Goal: Task Accomplishment & Management: Complete application form

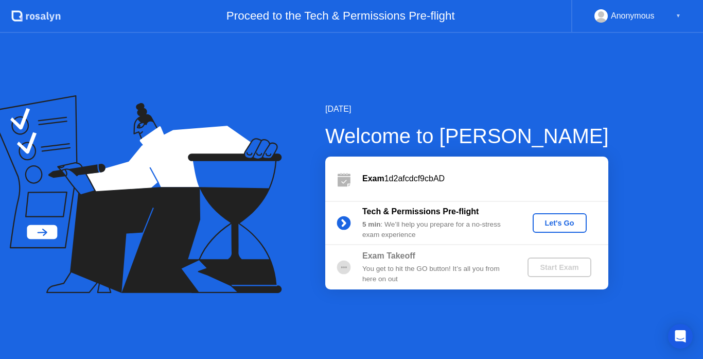
click at [559, 227] on div "Let's Go" at bounding box center [560, 223] width 46 height 8
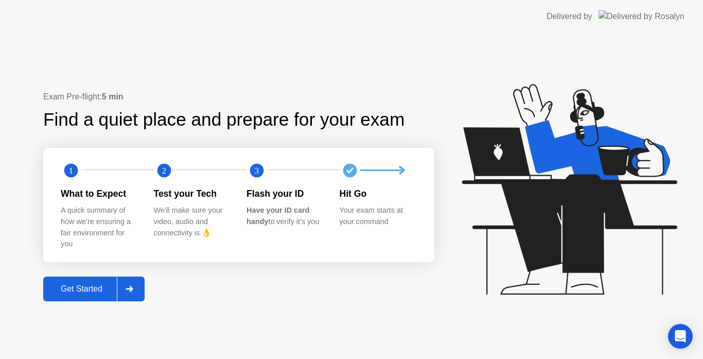
click at [99, 290] on div "Get Started" at bounding box center [81, 288] width 71 height 9
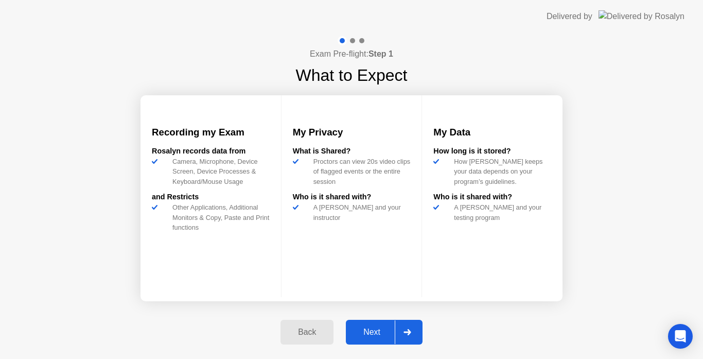
click at [366, 332] on div "Next" at bounding box center [372, 332] width 46 height 9
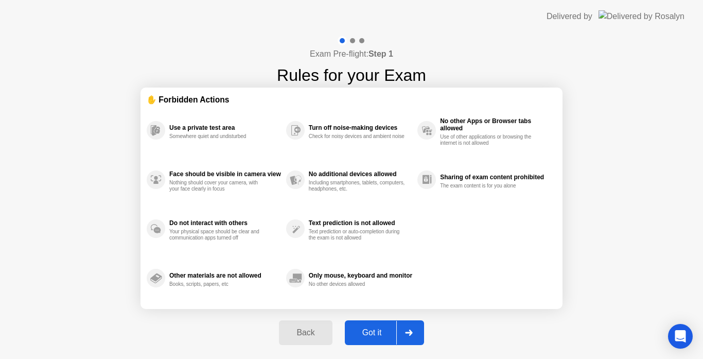
click at [378, 324] on button "Got it" at bounding box center [384, 332] width 79 height 25
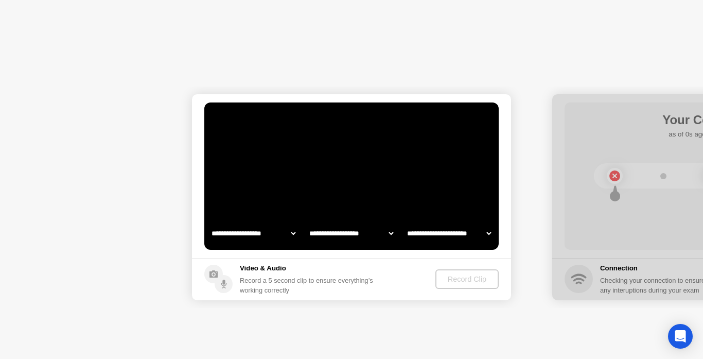
select select "**********"
select select "*******"
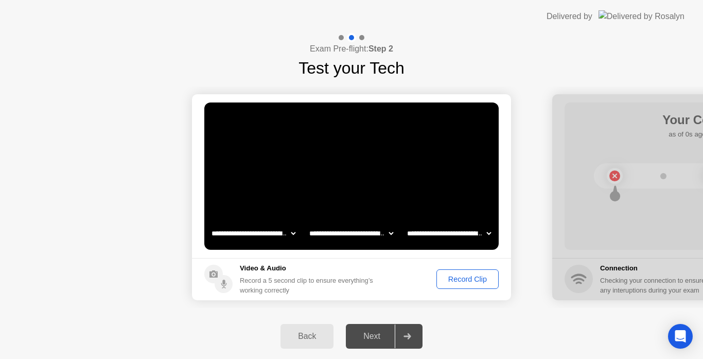
click at [473, 282] on div "Record Clip" at bounding box center [467, 279] width 55 height 8
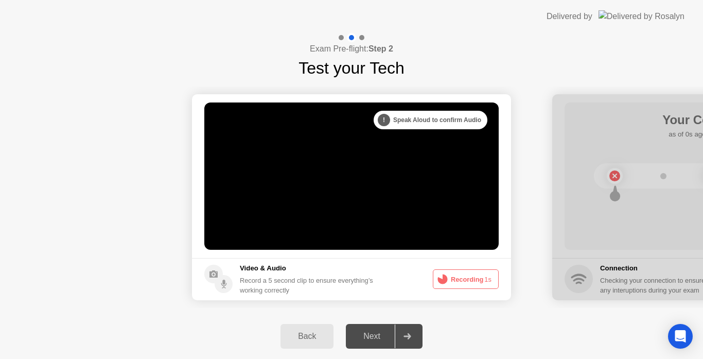
click at [473, 282] on button "Recording 1s" at bounding box center [466, 279] width 66 height 20
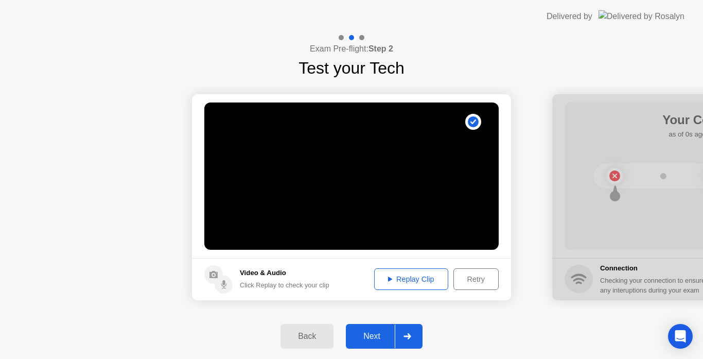
click at [377, 334] on div "Next" at bounding box center [372, 336] width 46 height 9
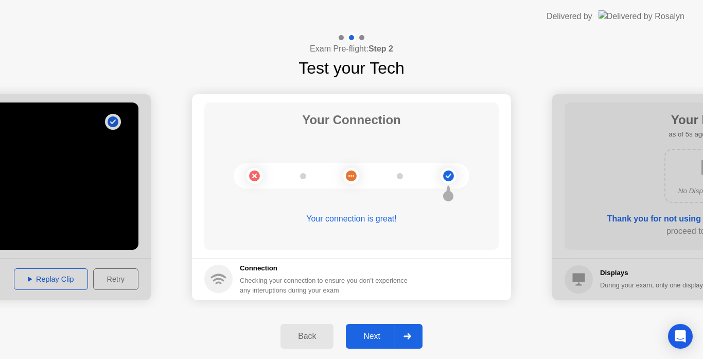
click at [377, 345] on button "Next" at bounding box center [384, 336] width 77 height 25
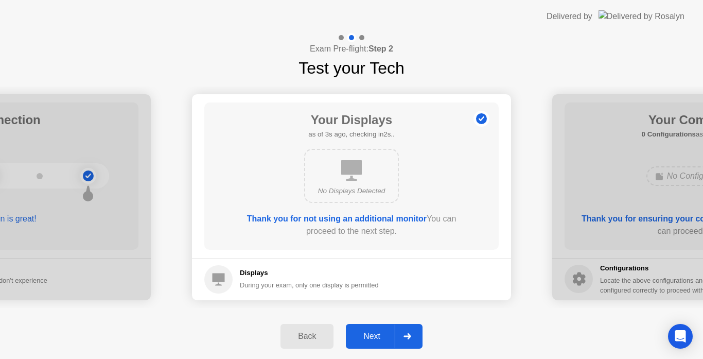
click at [381, 334] on div "Next" at bounding box center [372, 336] width 46 height 9
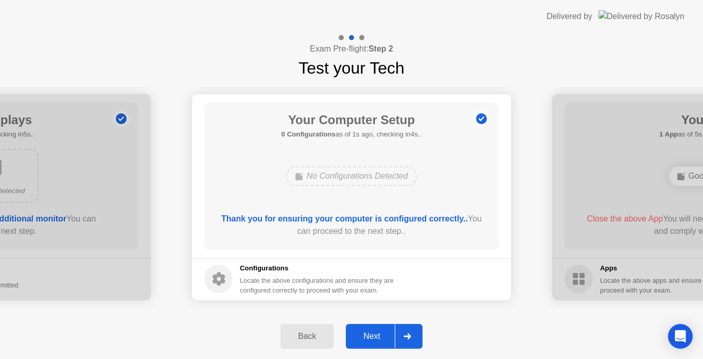
click at [381, 335] on div "Next" at bounding box center [372, 336] width 46 height 9
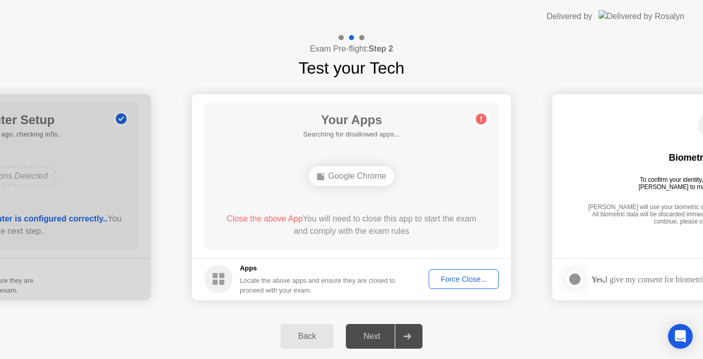
click at [455, 288] on button "Force Close..." at bounding box center [464, 279] width 70 height 20
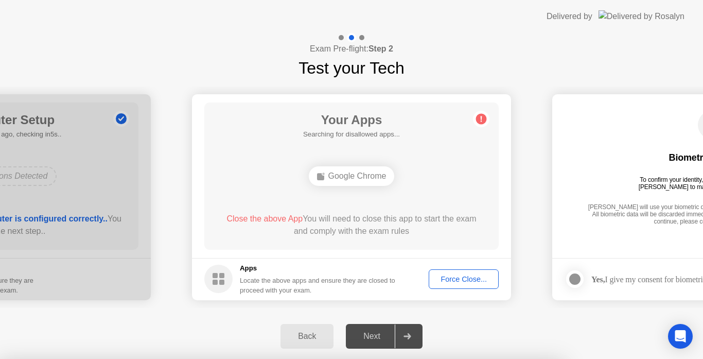
click at [458, 358] on div at bounding box center [351, 359] width 703 height 0
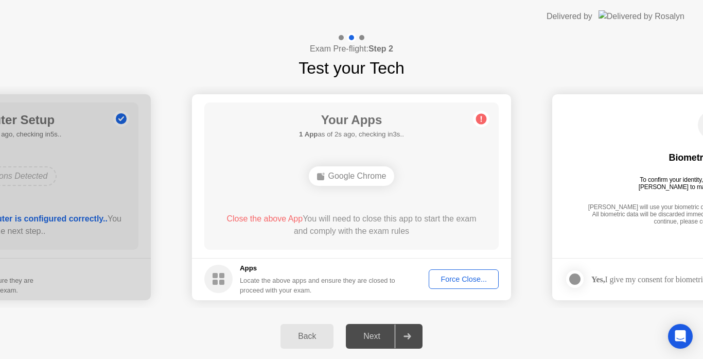
click at [478, 279] on div "Force Close..." at bounding box center [464, 279] width 63 height 8
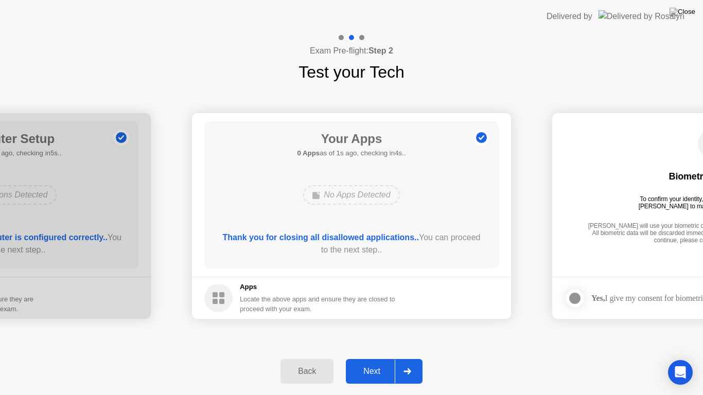
click at [374, 358] on div "Next" at bounding box center [372, 371] width 46 height 9
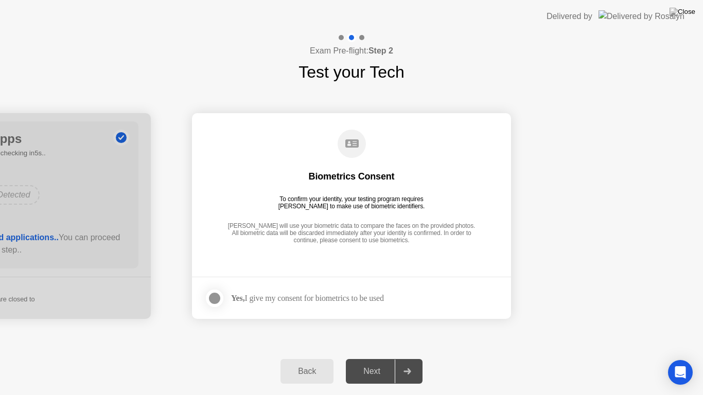
click at [218, 296] on div at bounding box center [215, 298] width 12 height 12
click at [387, 358] on button "Next" at bounding box center [384, 371] width 77 height 25
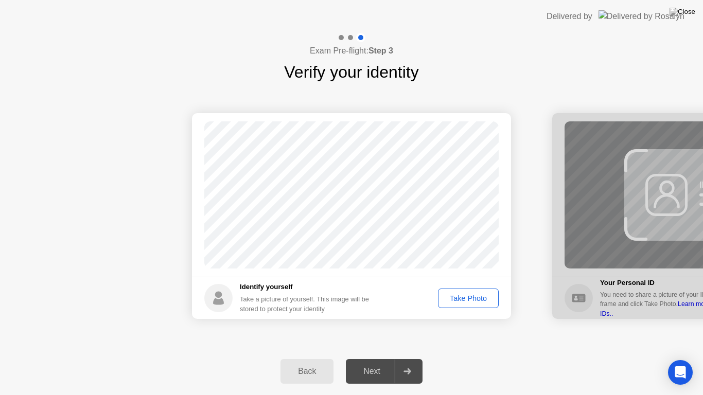
click at [468, 300] on div "Take Photo" at bounding box center [469, 299] width 54 height 8
click at [369, 358] on div "Next" at bounding box center [372, 371] width 46 height 9
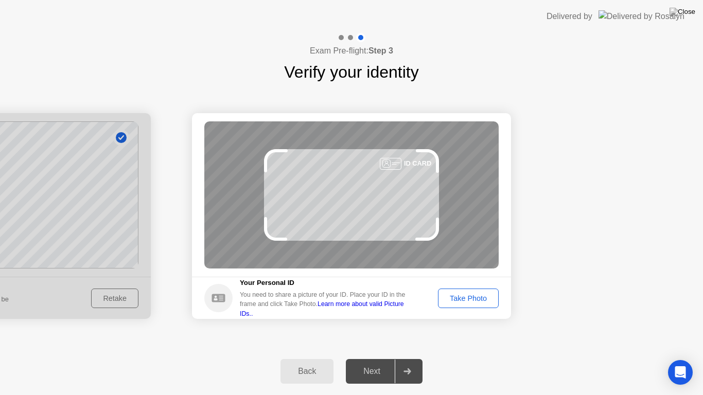
click at [454, 303] on div "Take Photo" at bounding box center [469, 299] width 54 height 8
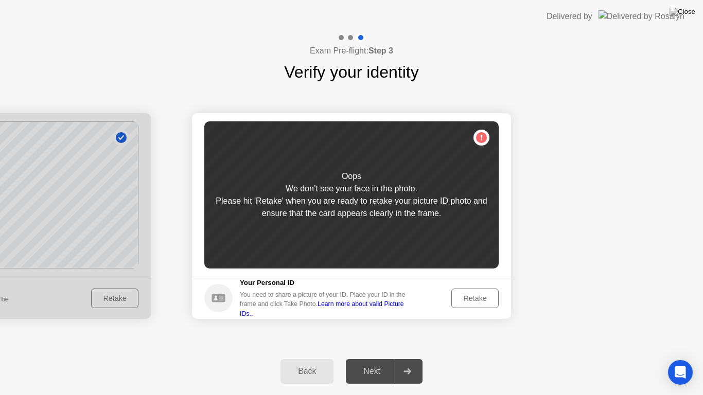
click at [469, 295] on div "Retake" at bounding box center [475, 299] width 40 height 8
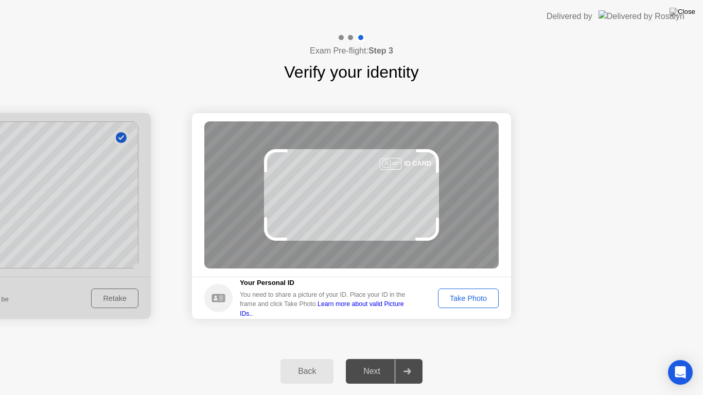
click at [469, 295] on div "Take Photo" at bounding box center [469, 299] width 54 height 8
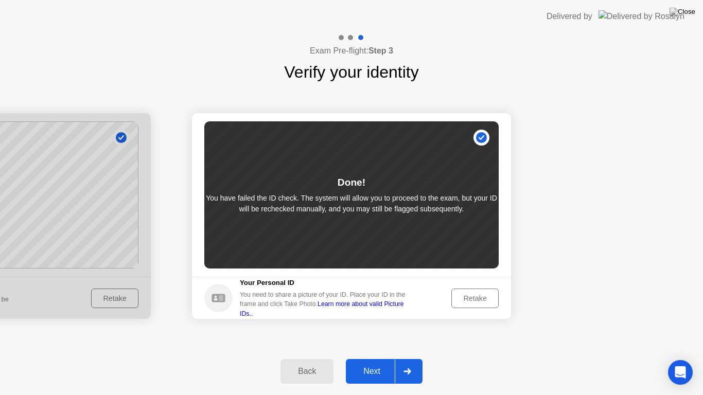
click at [374, 358] on div "Next" at bounding box center [372, 371] width 46 height 9
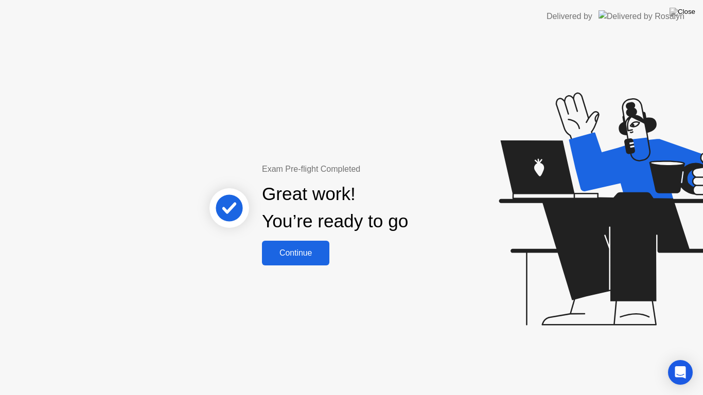
click at [281, 261] on button "Continue" at bounding box center [295, 253] width 67 height 25
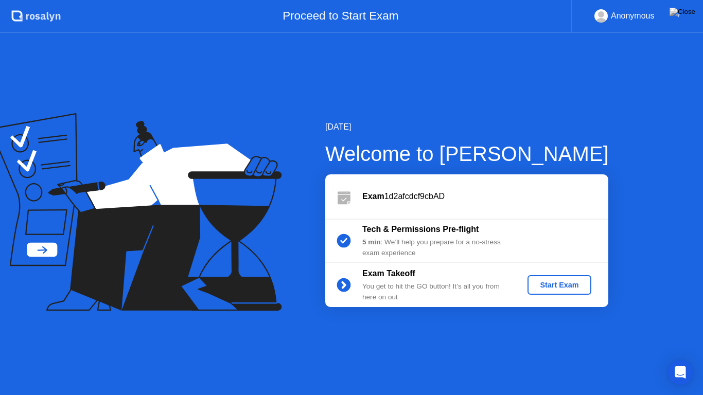
click at [568, 289] on div "Start Exam" at bounding box center [559, 285] width 55 height 8
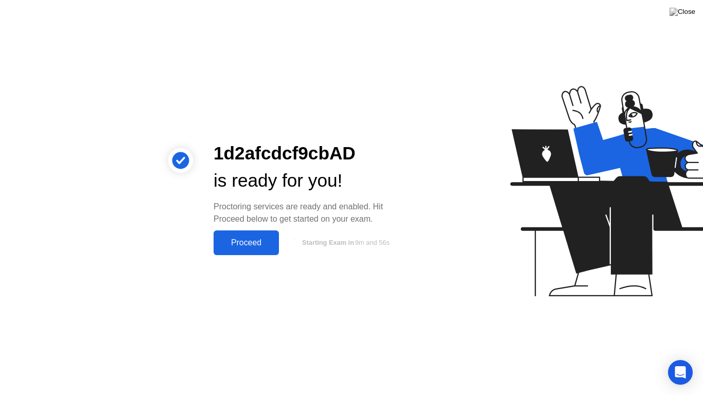
click at [239, 250] on button "Proceed" at bounding box center [246, 243] width 65 height 25
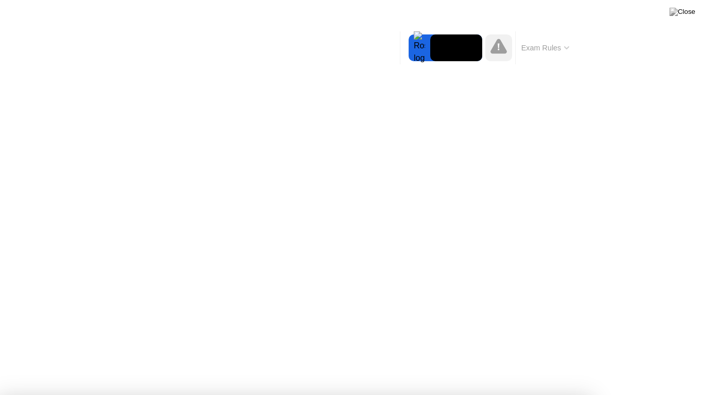
drag, startPoint x: 566, startPoint y: 218, endPoint x: 390, endPoint y: 233, distance: 177.2
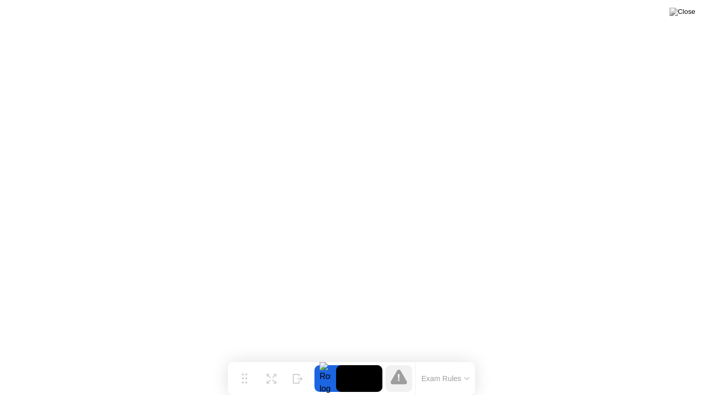
click at [454, 358] on button "Exam Rules" at bounding box center [446, 378] width 55 height 9
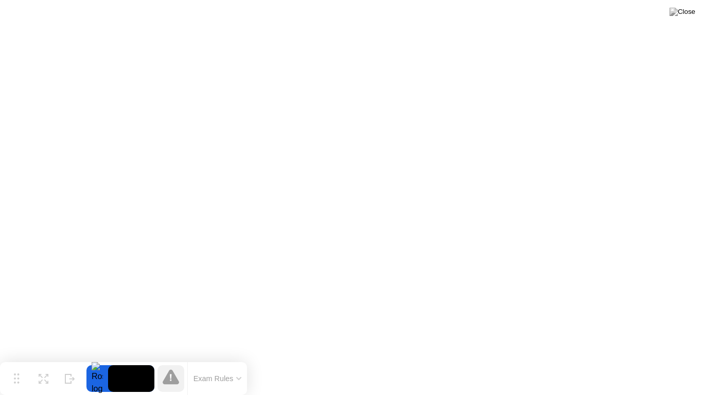
drag, startPoint x: 250, startPoint y: 375, endPoint x: 0, endPoint y: 394, distance: 251.0
click at [0, 358] on app-widget "Move Expand Hide Exam Rules" at bounding box center [0, 395] width 0 height 0
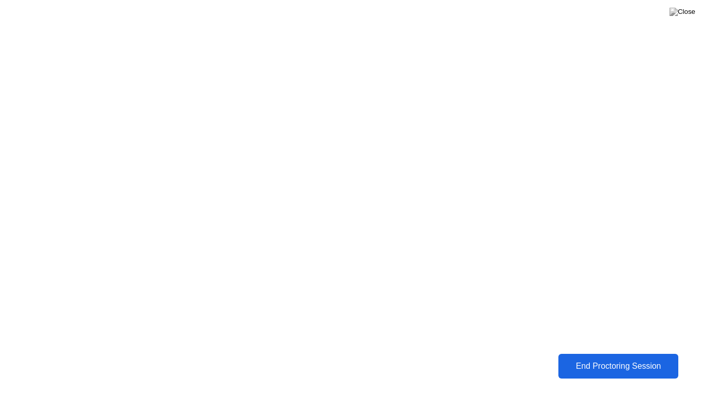
click at [639, 356] on button "End Proctoring Session" at bounding box center [618, 366] width 121 height 25
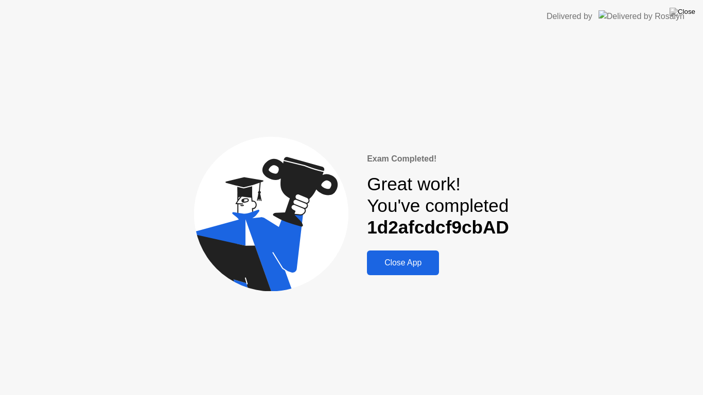
click at [411, 265] on div "Close App" at bounding box center [403, 263] width 66 height 9
